Goal: Task Accomplishment & Management: Use online tool/utility

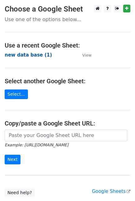
click at [25, 55] on strong "new data base (1)" at bounding box center [29, 55] width 48 height 6
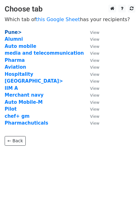
click at [11, 31] on strong "Pune>" at bounding box center [13, 33] width 17 height 6
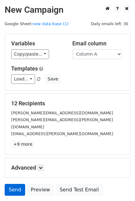
click at [11, 164] on h5 "Advanced" at bounding box center [67, 167] width 113 height 7
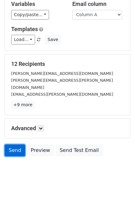
click at [16, 144] on link "Send" at bounding box center [15, 150] width 21 height 12
